Goal: Navigation & Orientation: Find specific page/section

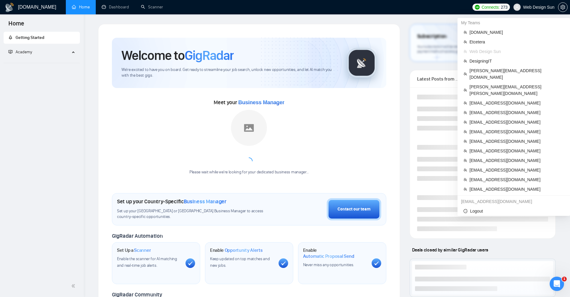
click at [527, 7] on span "Web Design Sun" at bounding box center [538, 7] width 31 height 0
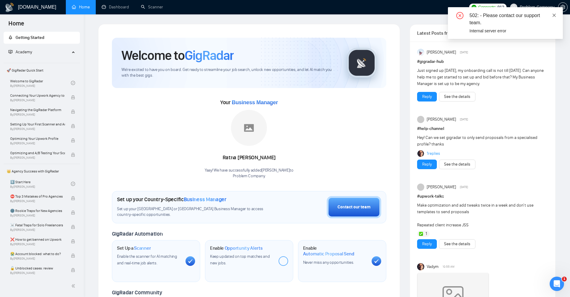
click at [553, 16] on icon "close" at bounding box center [554, 15] width 4 height 4
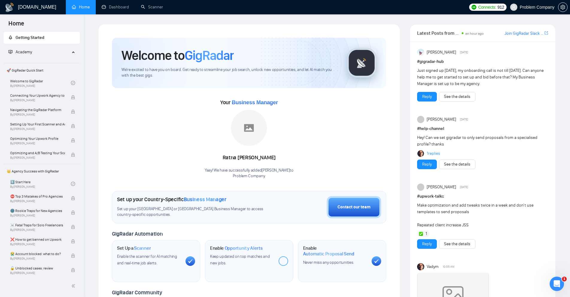
click at [535, 7] on span "Problem Company" at bounding box center [536, 7] width 35 height 0
click at [531, 7] on span "Problem Company" at bounding box center [536, 7] width 35 height 0
click at [528, 7] on span "Problem Company" at bounding box center [536, 7] width 35 height 0
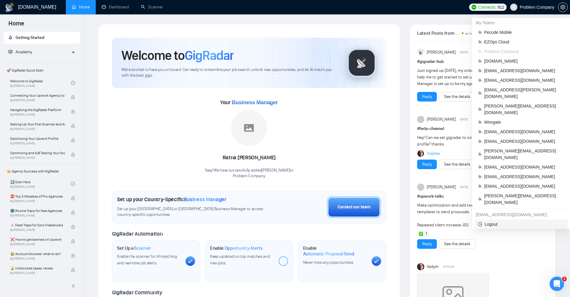
click at [491, 221] on span "Logout" at bounding box center [521, 224] width 86 height 7
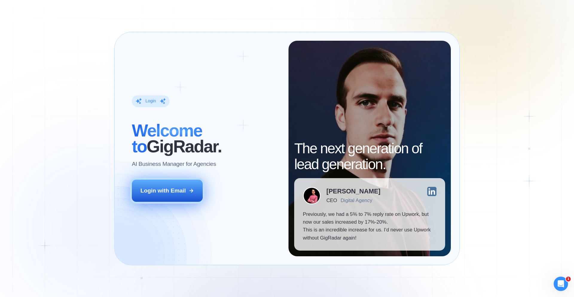
click at [193, 196] on button "Login with Email" at bounding box center [167, 190] width 71 height 22
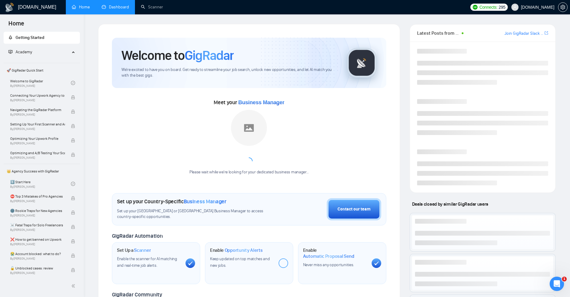
click at [112, 10] on link "Dashboard" at bounding box center [115, 6] width 27 height 5
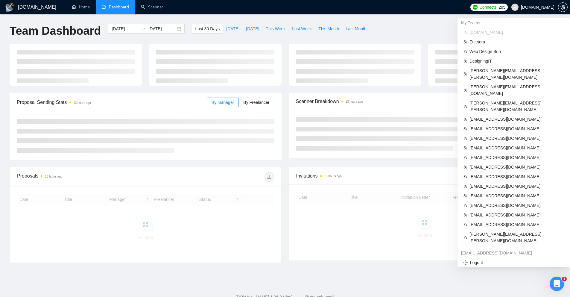
click at [544, 7] on span "[DOMAIN_NAME]" at bounding box center [537, 7] width 33 height 0
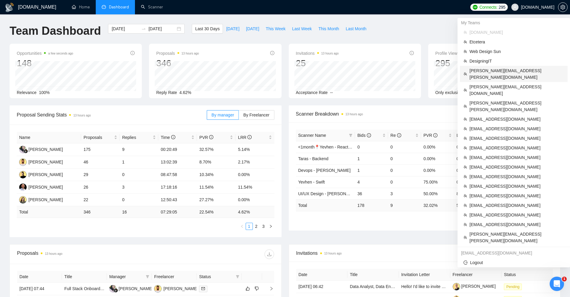
click at [474, 71] on span "martin.castellon@netforemost.com" at bounding box center [516, 73] width 94 height 13
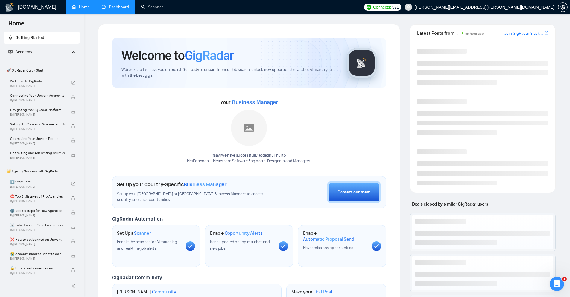
click at [119, 4] on link "Dashboard" at bounding box center [115, 6] width 27 height 5
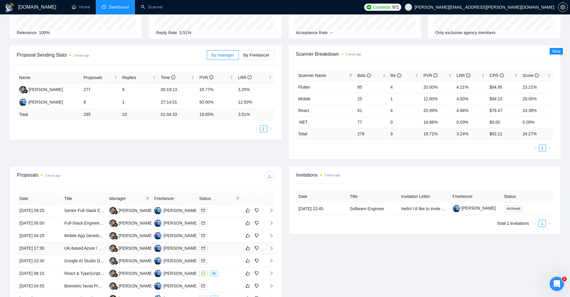
scroll to position [86, 0]
